Goal: Task Accomplishment & Management: Manage account settings

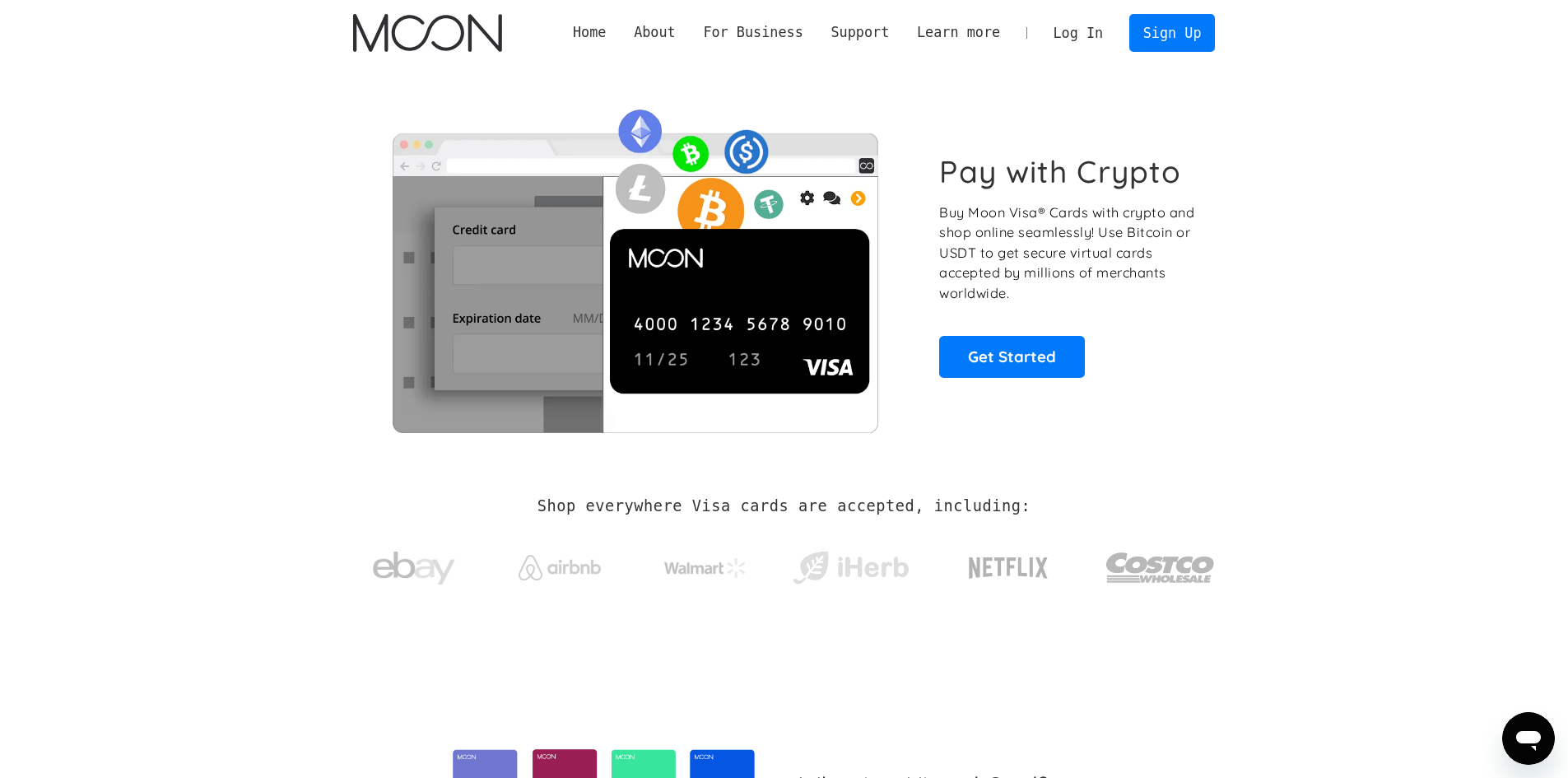
click at [1085, 31] on link "Log In" at bounding box center [1079, 32] width 78 height 36
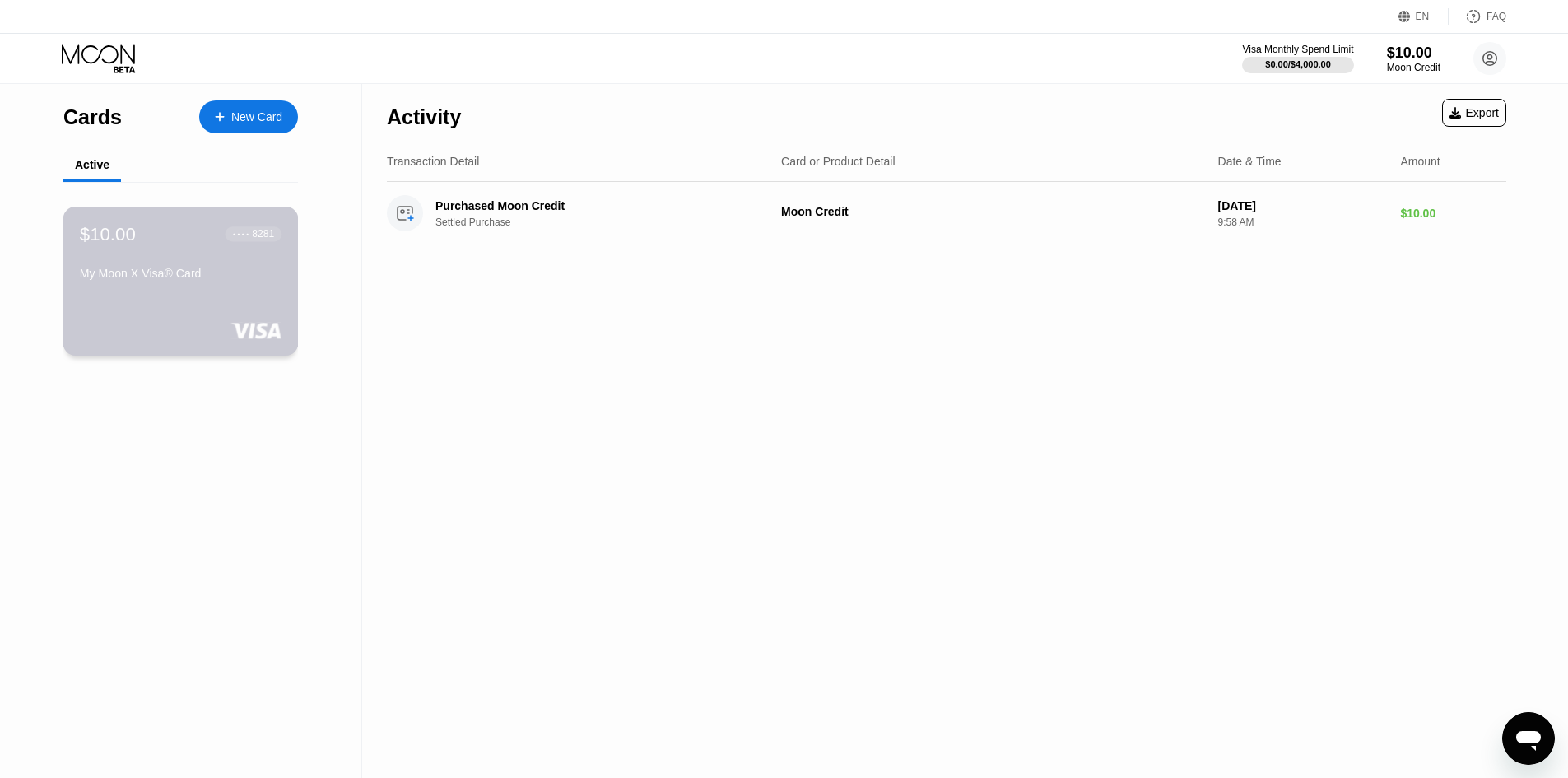
click at [158, 245] on div "$10.00 ● ● ● ● 8281" at bounding box center [181, 233] width 202 height 21
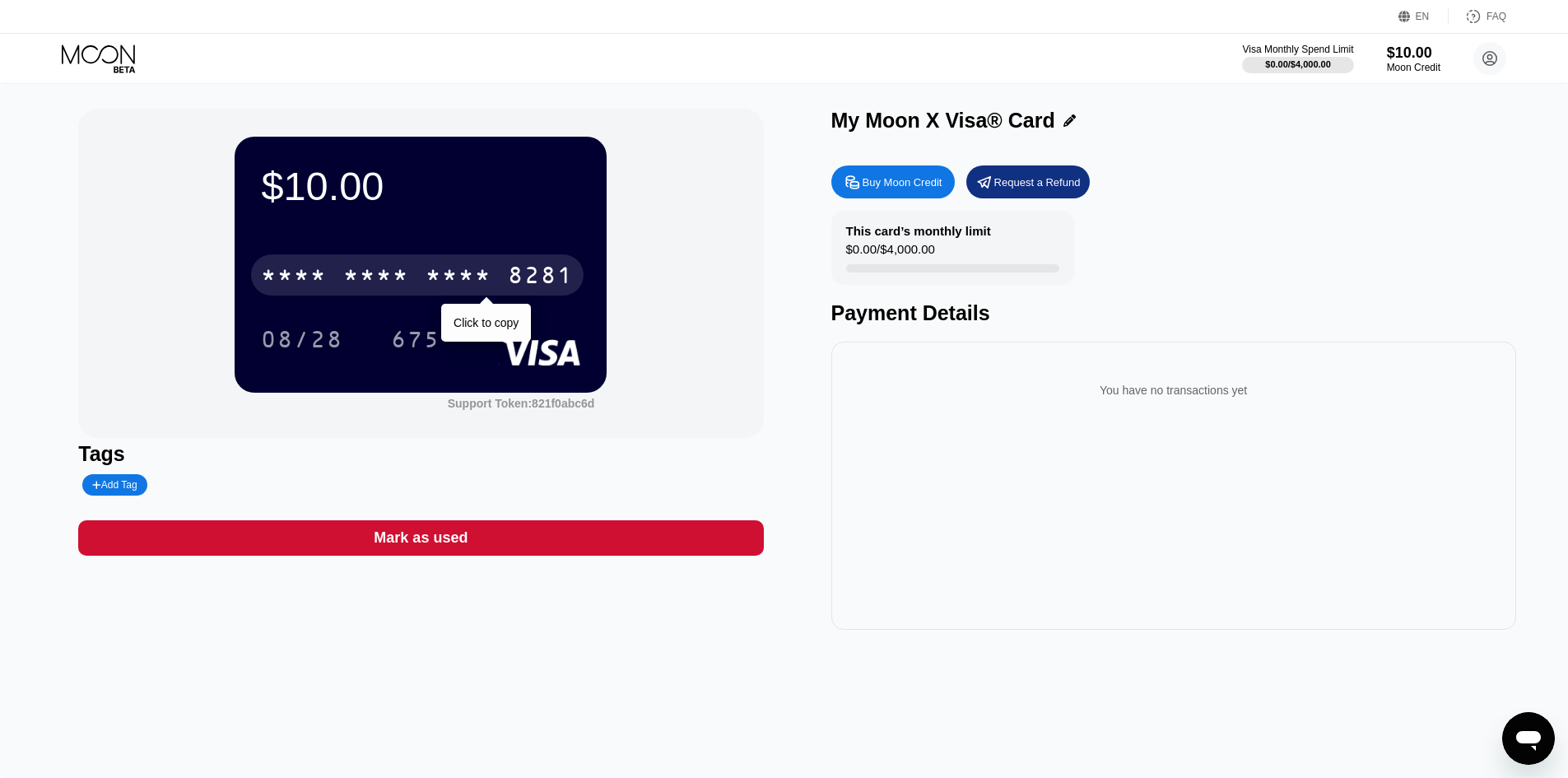
click at [395, 272] on div "* * * *" at bounding box center [376, 277] width 66 height 26
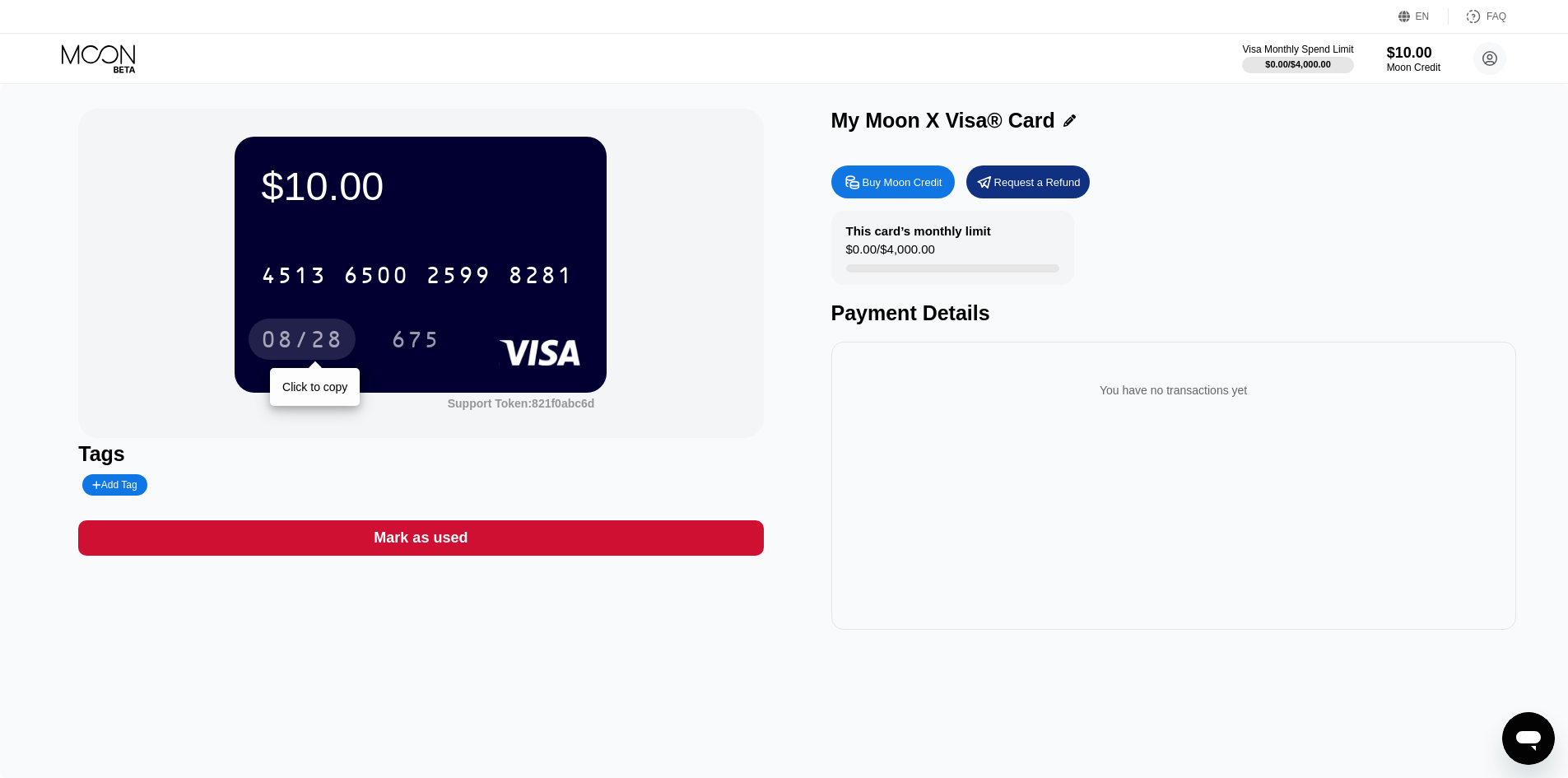
drag, startPoint x: 312, startPoint y: 336, endPoint x: 458, endPoint y: 427, distance: 172.0
click at [312, 338] on div "08/28" at bounding box center [302, 342] width 82 height 26
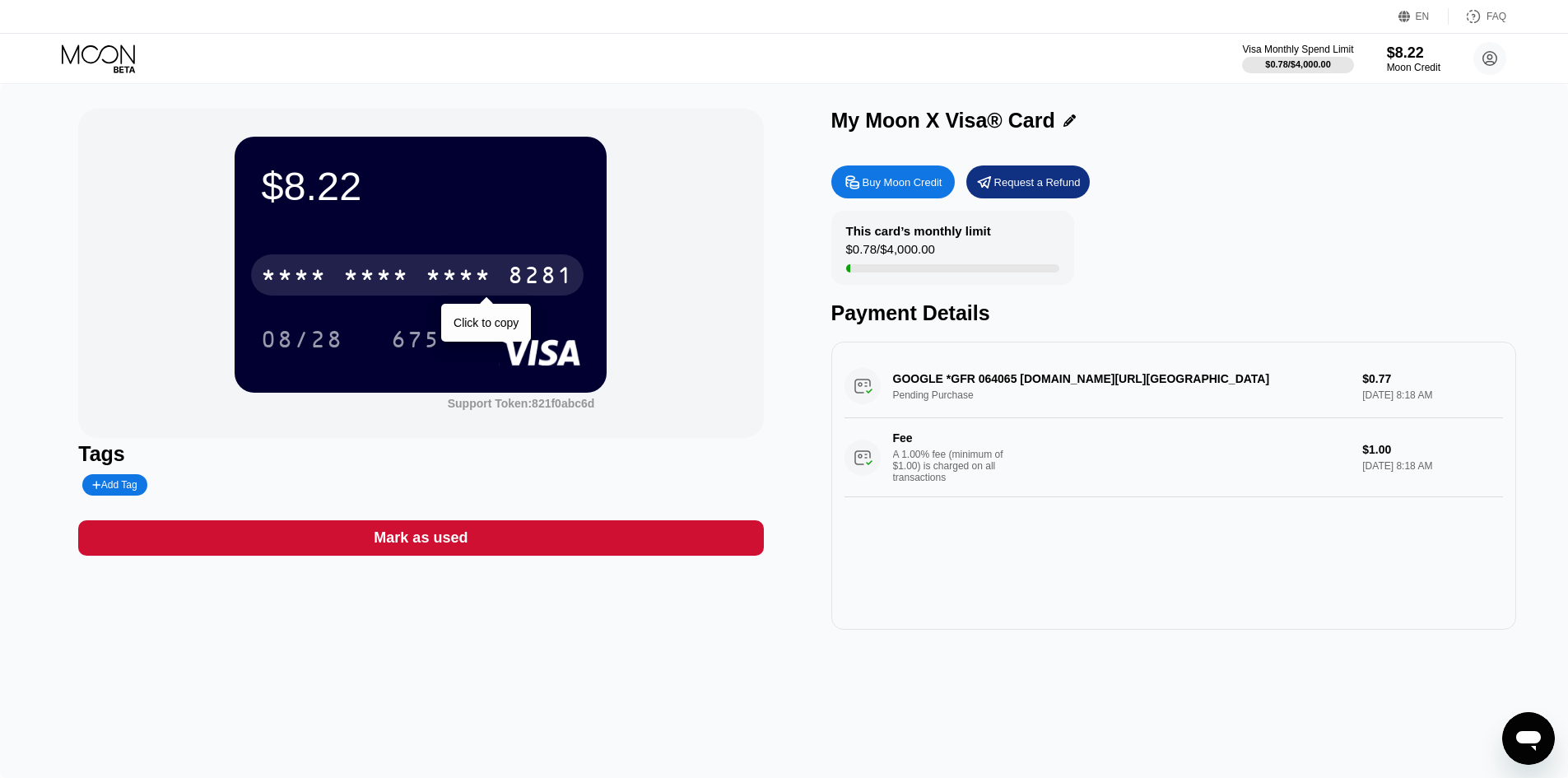
click at [402, 277] on div "* * * *" at bounding box center [376, 277] width 66 height 26
